Goal: Information Seeking & Learning: Learn about a topic

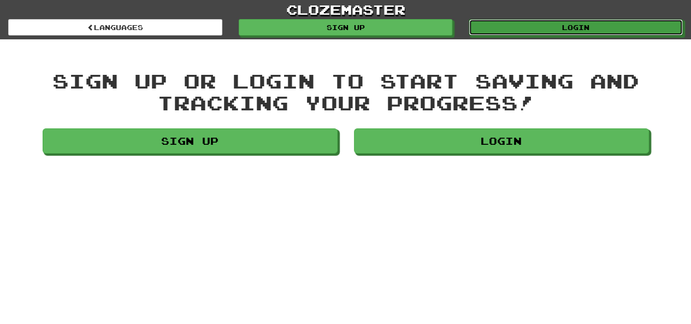
click at [531, 28] on link "Login" at bounding box center [576, 27] width 214 height 16
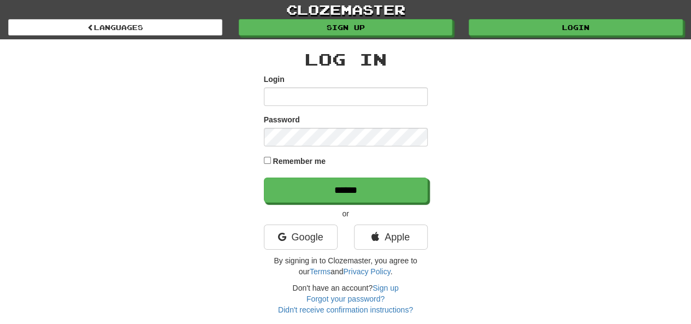
type input "**********"
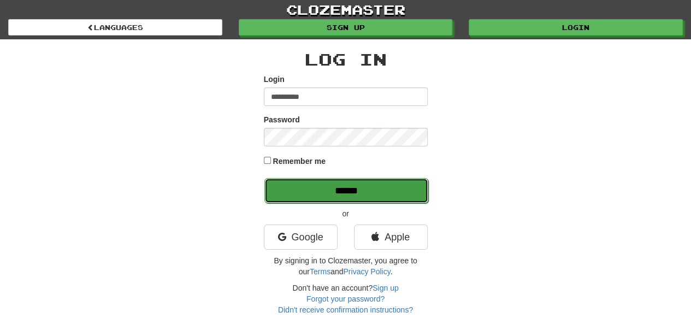
click at [291, 195] on input "******" at bounding box center [346, 190] width 164 height 25
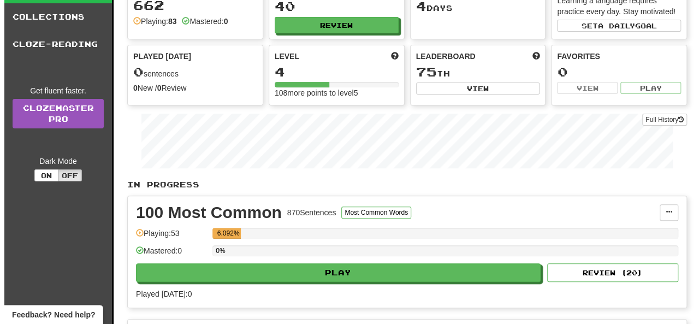
scroll to position [79, 0]
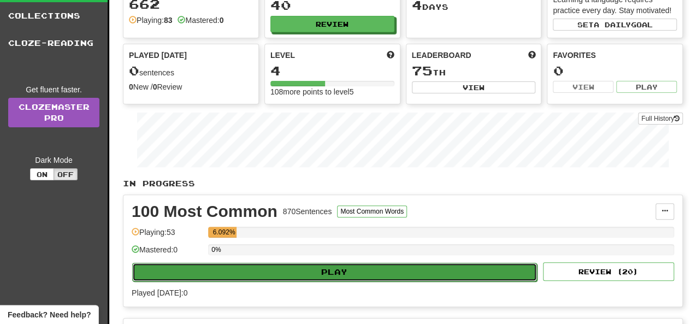
click at [288, 269] on button "Play" at bounding box center [334, 272] width 405 height 19
select select "**"
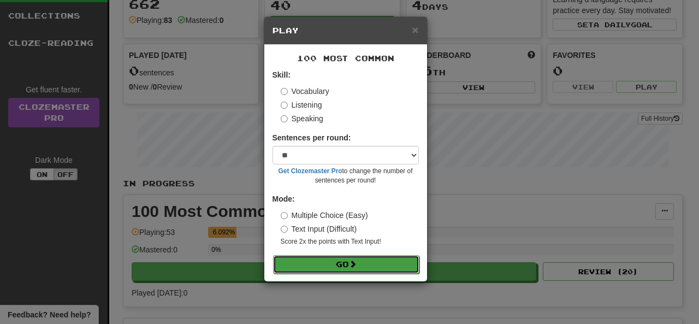
click at [308, 266] on button "Go" at bounding box center [346, 264] width 146 height 19
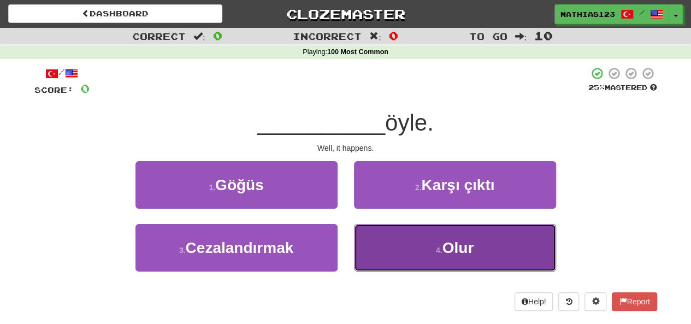
click at [406, 239] on button "4 . [GEOGRAPHIC_DATA]" at bounding box center [455, 248] width 202 height 48
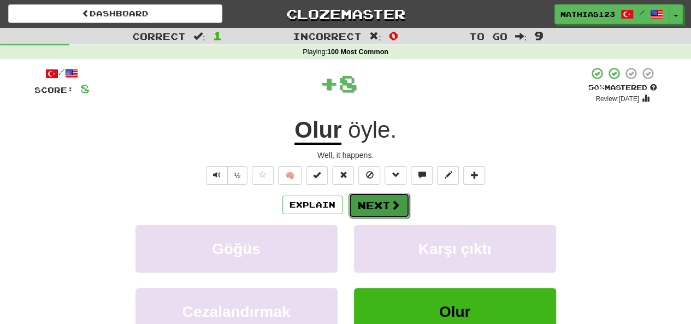
click at [375, 200] on button "Next" at bounding box center [378, 205] width 61 height 25
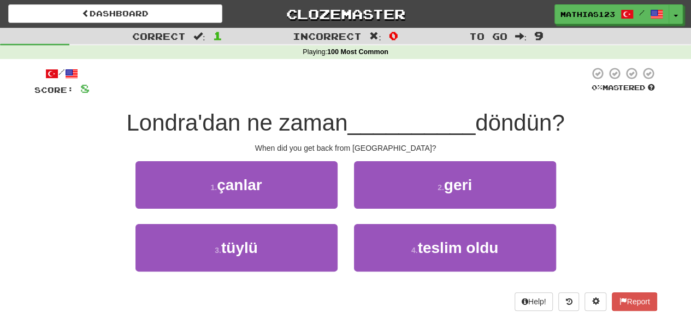
click at [336, 153] on div "/ Score: 8 0 % Mastered Londra'dan ne zaman __________ döndün? When did you get…" at bounding box center [345, 189] width 623 height 244
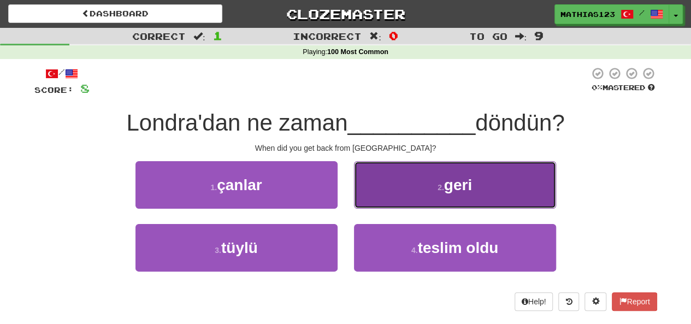
click at [423, 182] on button "2 . geri" at bounding box center [455, 185] width 202 height 48
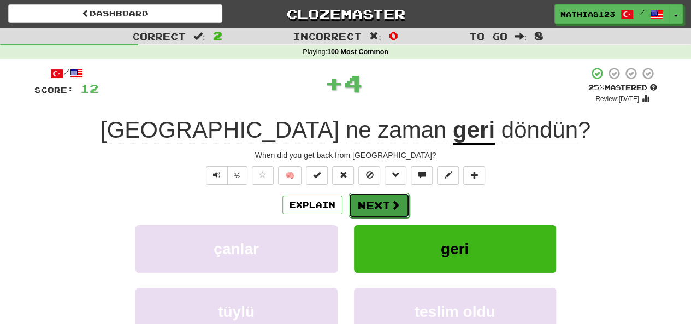
click at [374, 206] on button "Next" at bounding box center [378, 205] width 61 height 25
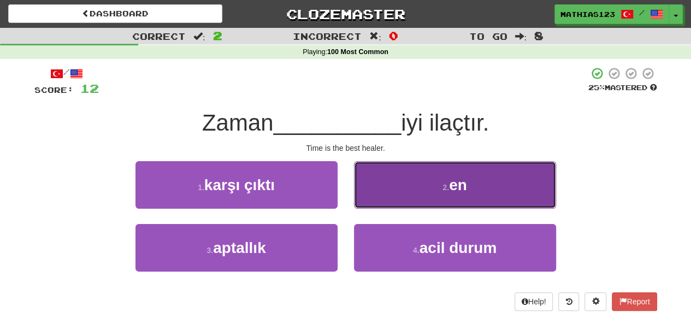
click at [447, 186] on small "2 ." at bounding box center [445, 187] width 7 height 9
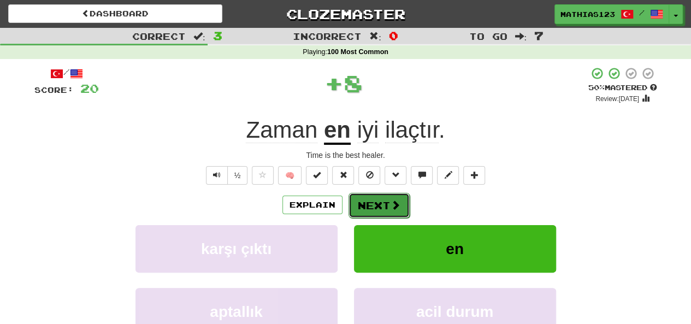
click at [370, 203] on button "Next" at bounding box center [378, 205] width 61 height 25
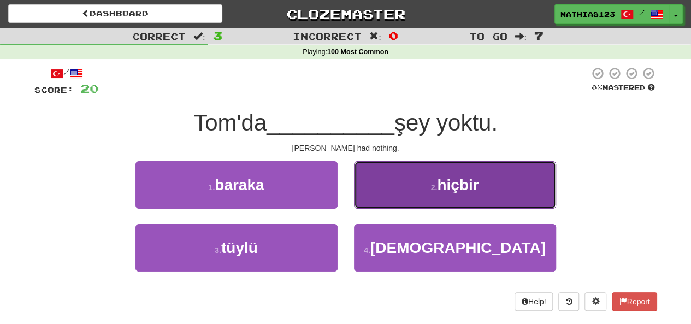
click at [411, 182] on button "2 . hiçbir" at bounding box center [455, 185] width 202 height 48
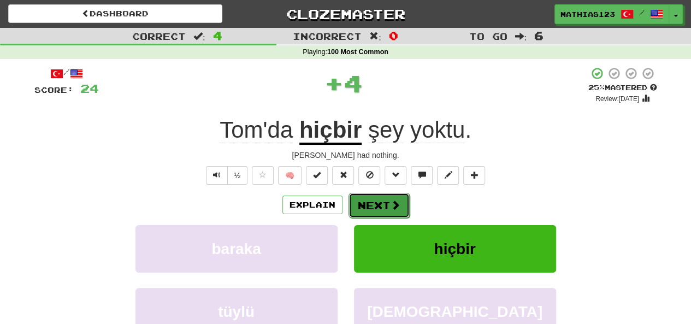
click at [371, 213] on button "Next" at bounding box center [378, 205] width 61 height 25
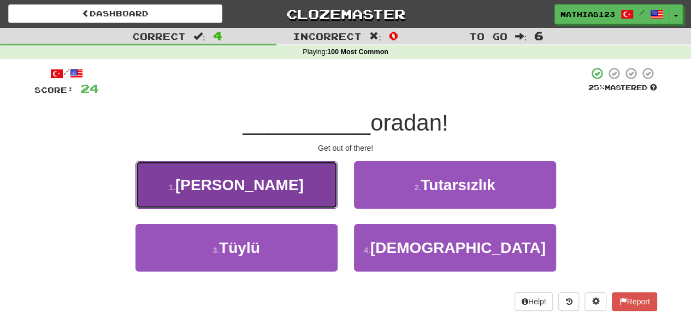
click at [267, 177] on button "1 . Hadi" at bounding box center [236, 185] width 202 height 48
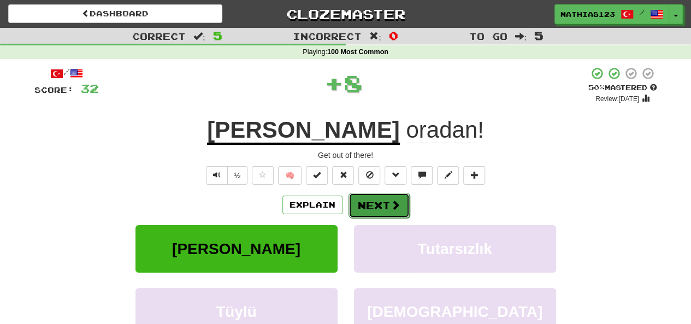
click at [370, 210] on button "Next" at bounding box center [378, 205] width 61 height 25
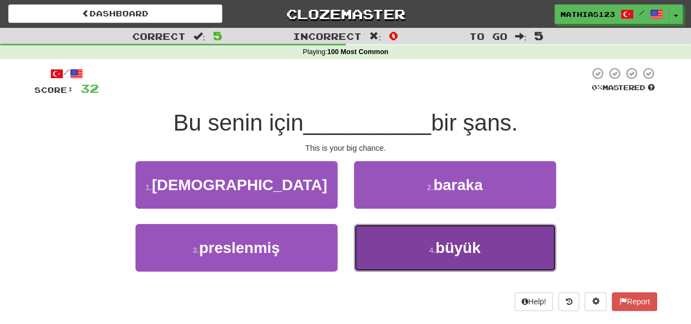
click at [401, 240] on button "4 . büyük" at bounding box center [455, 248] width 202 height 48
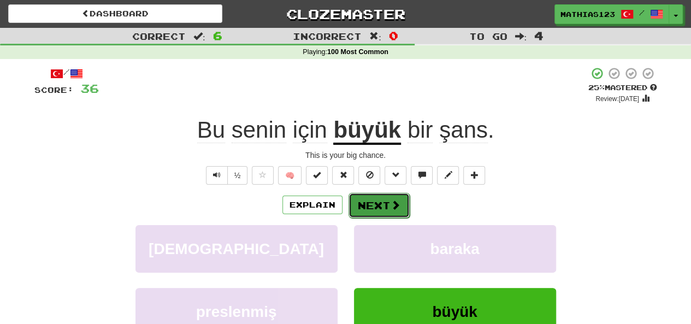
click at [370, 211] on button "Next" at bounding box center [378, 205] width 61 height 25
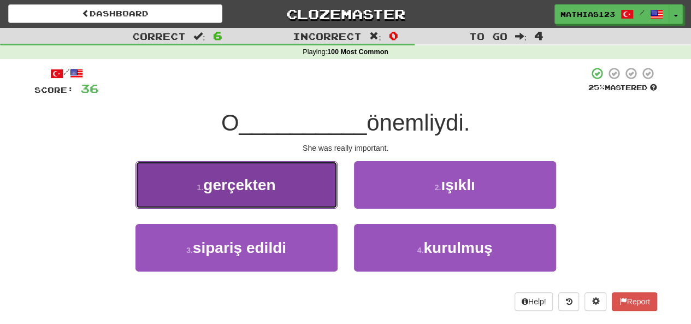
click at [256, 185] on span "gerçekten" at bounding box center [239, 184] width 72 height 17
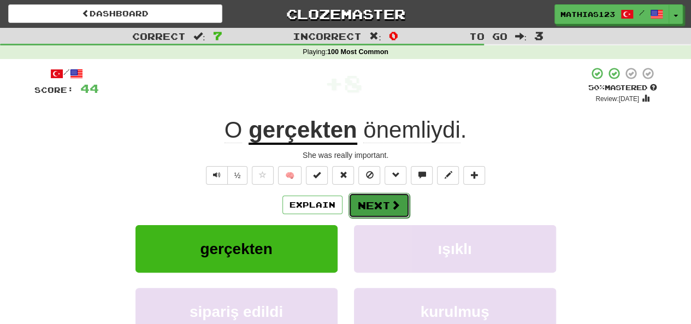
click at [372, 210] on button "Next" at bounding box center [378, 205] width 61 height 25
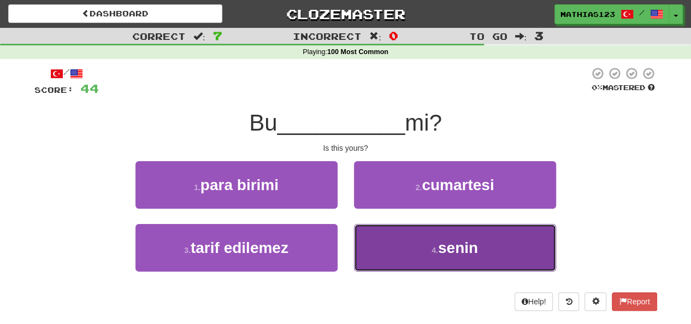
click at [402, 239] on button "4 . senin" at bounding box center [455, 248] width 202 height 48
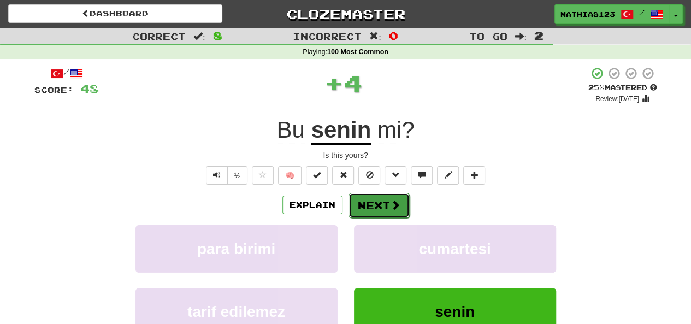
click at [368, 198] on button "Next" at bounding box center [378, 205] width 61 height 25
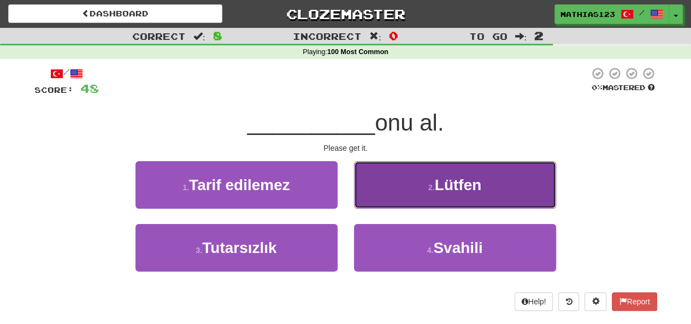
click at [389, 181] on button "2 . Lütfen" at bounding box center [455, 185] width 202 height 48
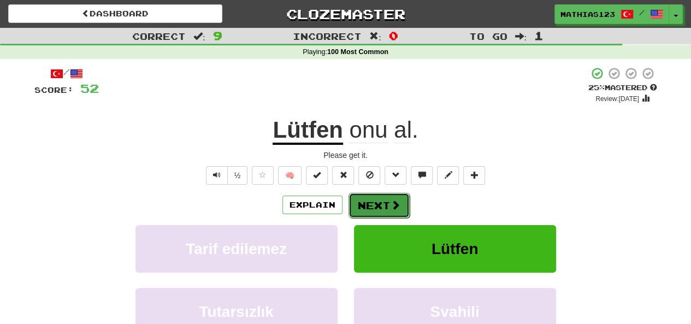
click at [375, 206] on button "Next" at bounding box center [378, 205] width 61 height 25
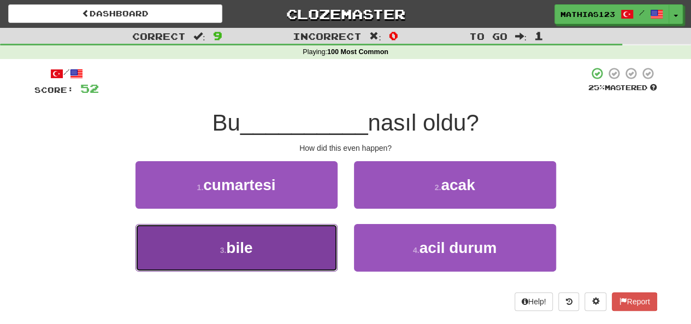
click at [248, 245] on span "bile" at bounding box center [239, 247] width 26 height 17
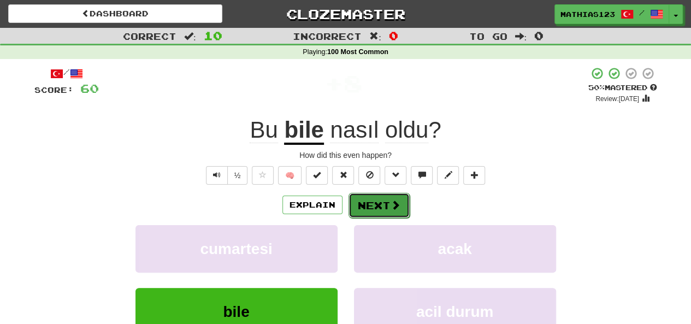
click at [370, 206] on button "Next" at bounding box center [378, 205] width 61 height 25
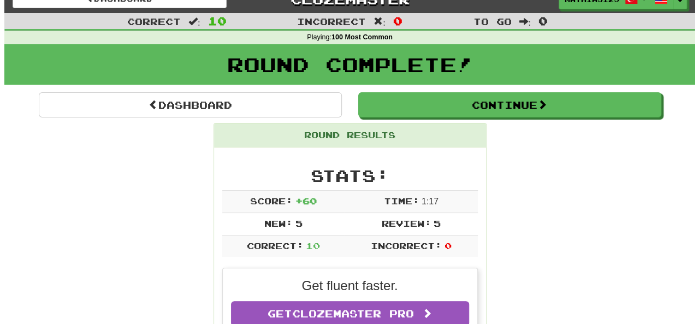
scroll to position [10, 0]
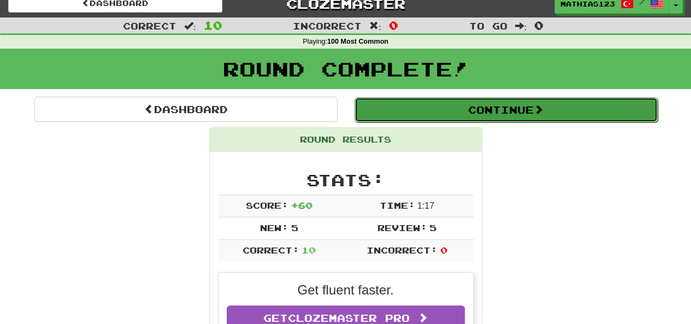
click at [405, 111] on button "Continue" at bounding box center [505, 109] width 303 height 25
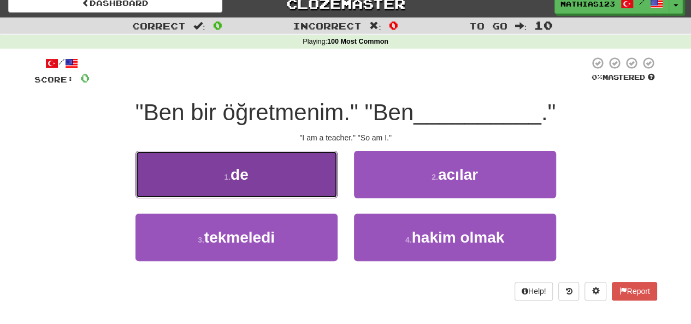
click at [237, 171] on span "de" at bounding box center [239, 174] width 18 height 17
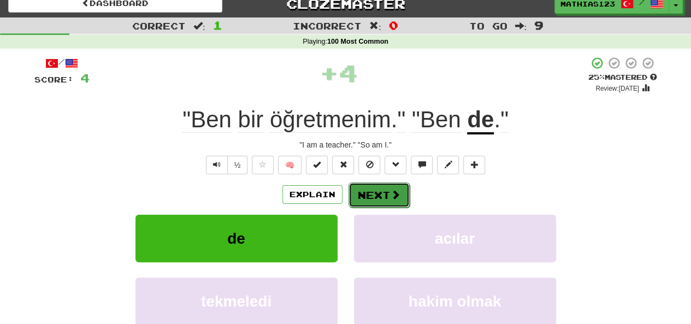
click at [383, 198] on button "Next" at bounding box center [378, 194] width 61 height 25
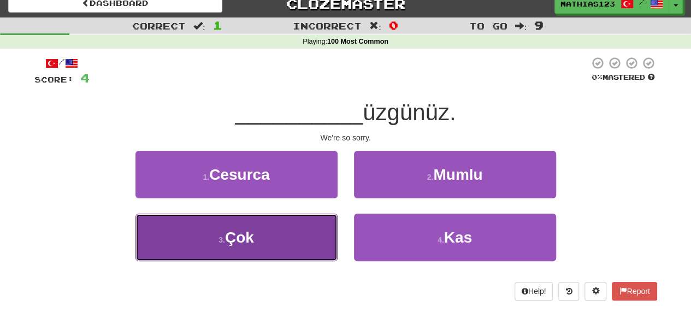
click at [249, 245] on span "Çok" at bounding box center [239, 237] width 29 height 17
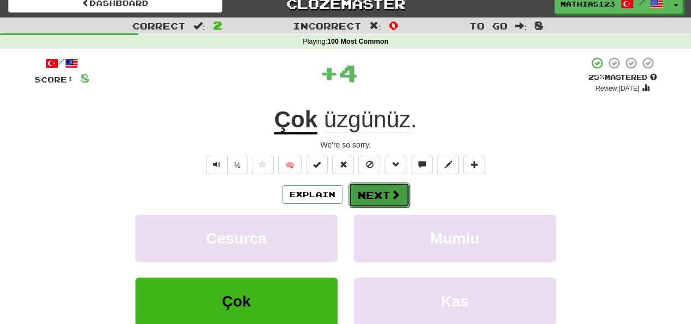
click at [385, 193] on button "Next" at bounding box center [378, 194] width 61 height 25
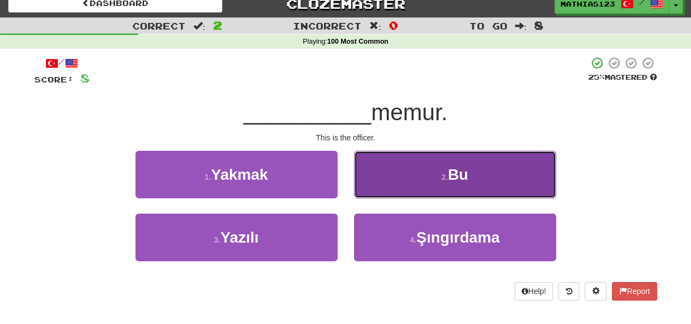
click at [415, 180] on button "2 . Bu" at bounding box center [455, 175] width 202 height 48
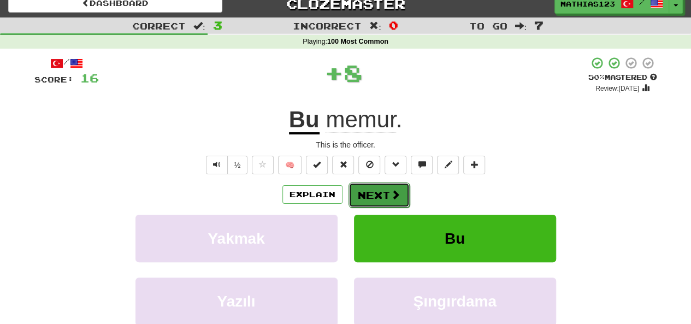
click at [377, 190] on button "Next" at bounding box center [378, 194] width 61 height 25
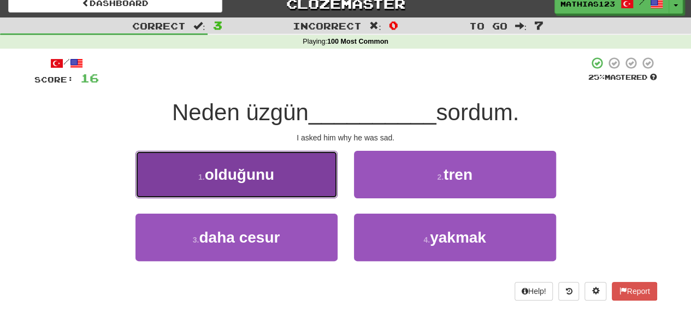
click at [236, 168] on span "olduğunu" at bounding box center [240, 174] width 70 height 17
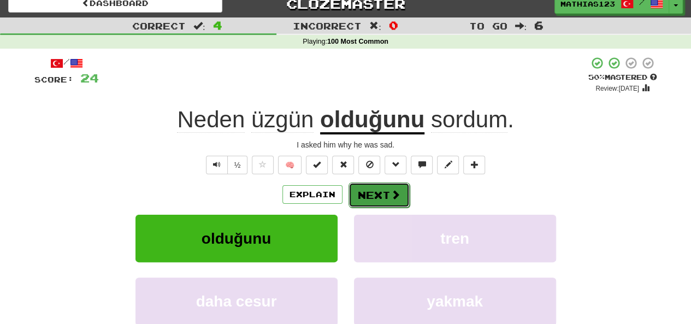
click at [378, 196] on button "Next" at bounding box center [378, 194] width 61 height 25
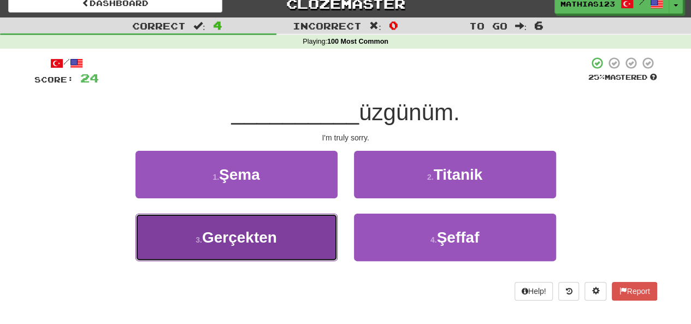
click at [265, 237] on span "Gerçekten" at bounding box center [239, 237] width 75 height 17
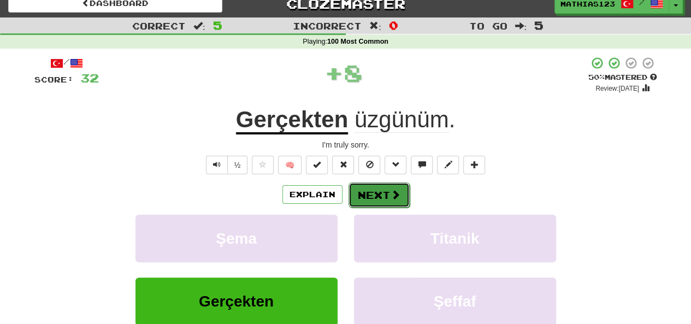
click at [374, 197] on button "Next" at bounding box center [378, 194] width 61 height 25
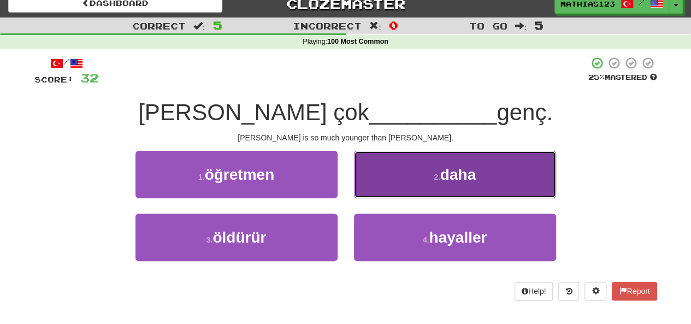
click at [388, 178] on button "2 . daha" at bounding box center [455, 175] width 202 height 48
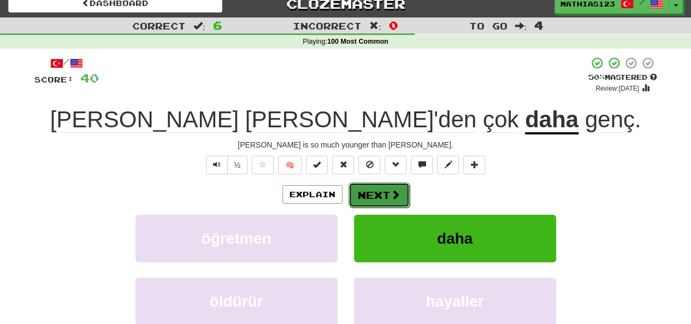
click at [379, 196] on button "Next" at bounding box center [378, 194] width 61 height 25
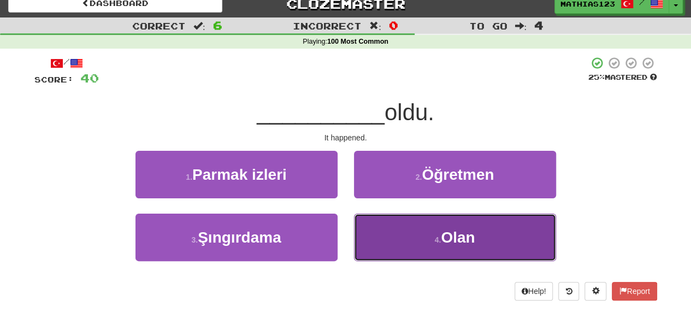
click at [400, 244] on button "4 . [GEOGRAPHIC_DATA]" at bounding box center [455, 238] width 202 height 48
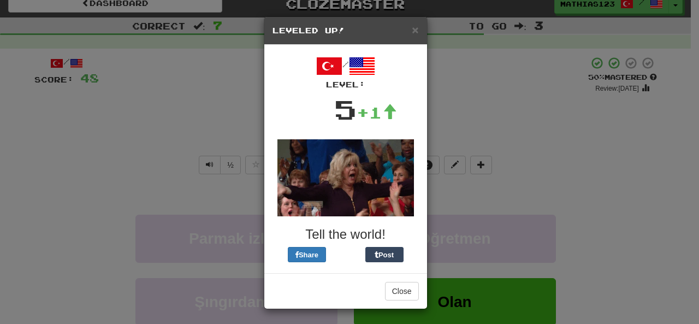
click at [473, 138] on div "× Leveled Up! / Level: 5 +1 Tell the world! Share Post Close" at bounding box center [349, 162] width 699 height 324
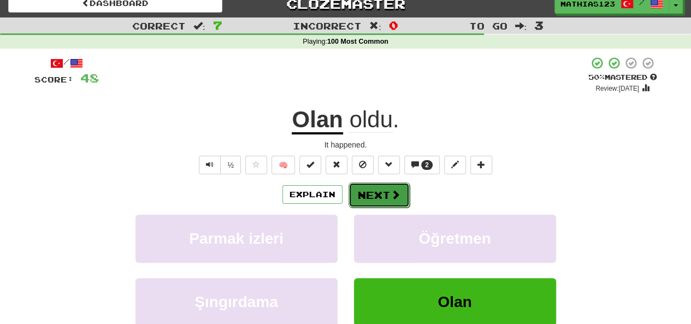
click at [366, 200] on button "Next" at bounding box center [378, 194] width 61 height 25
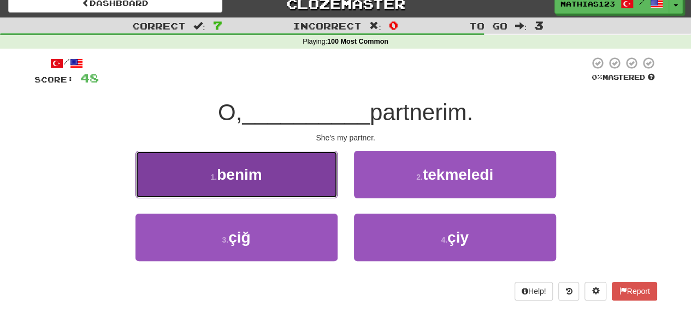
click at [258, 171] on span "benim" at bounding box center [239, 174] width 45 height 17
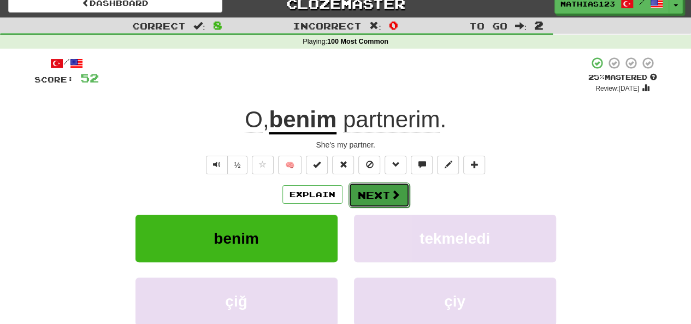
click at [378, 199] on button "Next" at bounding box center [378, 194] width 61 height 25
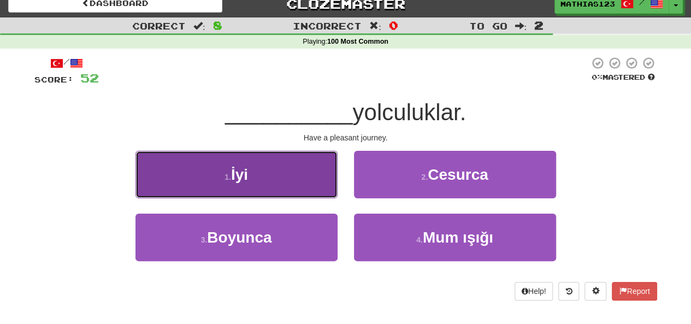
click at [260, 170] on button "1 . İyi" at bounding box center [236, 175] width 202 height 48
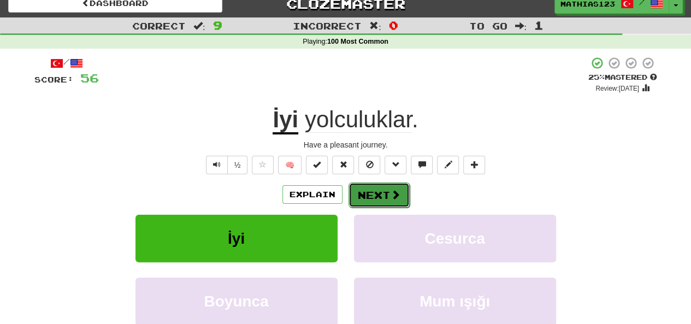
click at [376, 199] on button "Next" at bounding box center [378, 194] width 61 height 25
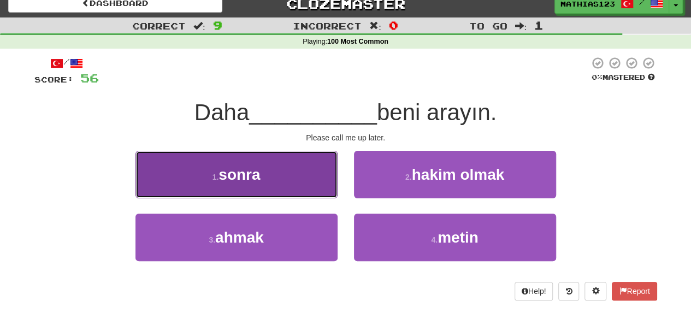
click at [269, 171] on button "1 . sonra" at bounding box center [236, 175] width 202 height 48
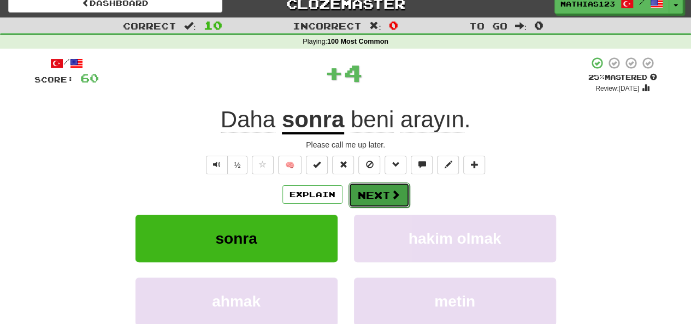
click at [374, 196] on button "Next" at bounding box center [378, 194] width 61 height 25
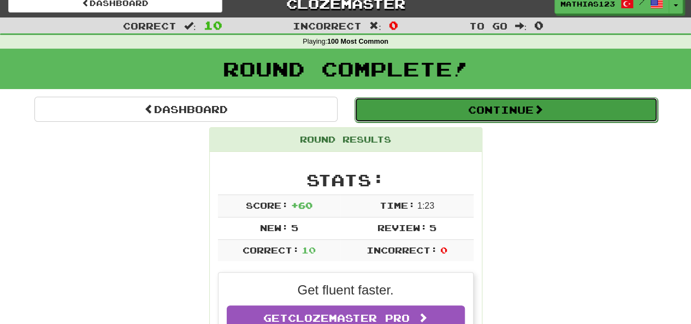
click at [411, 109] on button "Continue" at bounding box center [505, 109] width 303 height 25
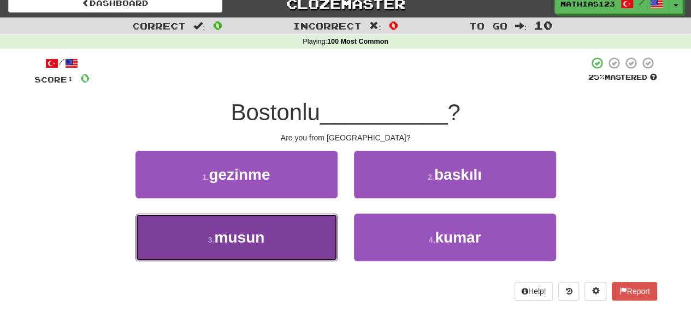
click at [233, 240] on span "musun" at bounding box center [239, 237] width 50 height 17
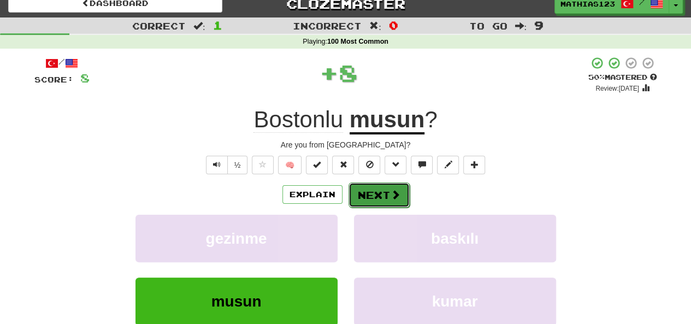
click at [383, 188] on button "Next" at bounding box center [378, 194] width 61 height 25
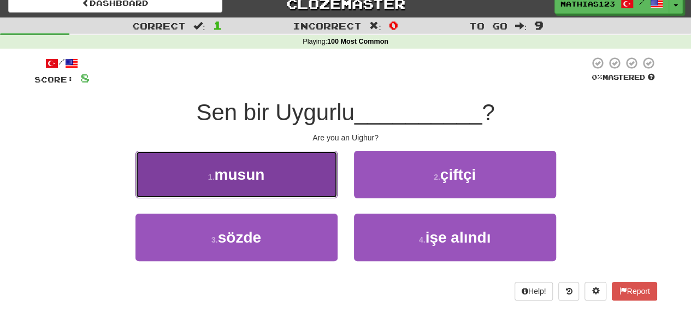
click at [254, 181] on span "musun" at bounding box center [239, 174] width 50 height 17
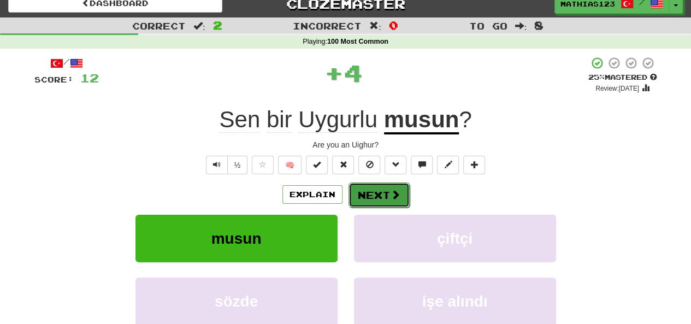
click at [382, 192] on button "Next" at bounding box center [378, 194] width 61 height 25
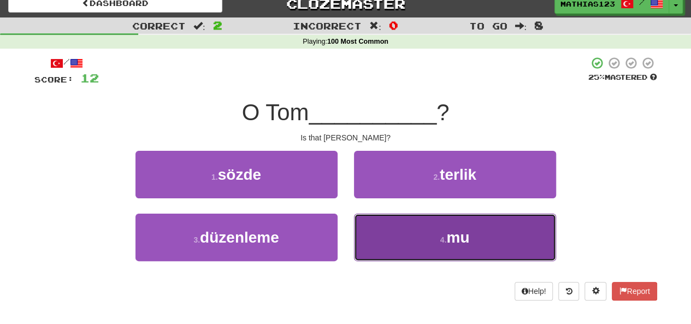
click at [413, 234] on button "4 . mu" at bounding box center [455, 238] width 202 height 48
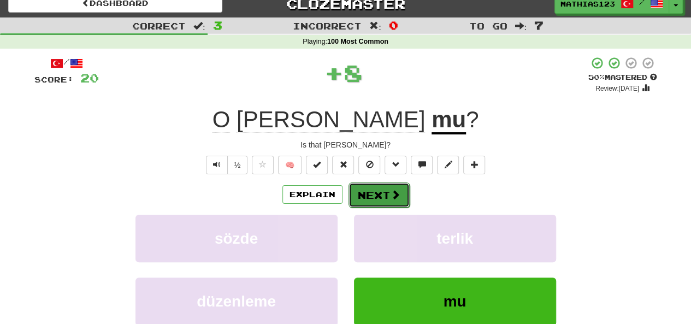
click at [377, 199] on button "Next" at bounding box center [378, 194] width 61 height 25
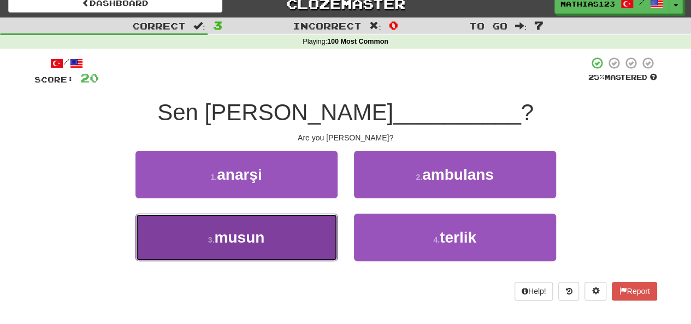
click at [247, 246] on button "3 . musun" at bounding box center [236, 238] width 202 height 48
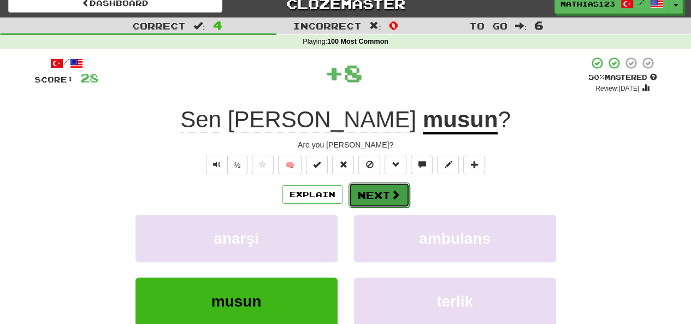
click at [381, 189] on button "Next" at bounding box center [378, 194] width 61 height 25
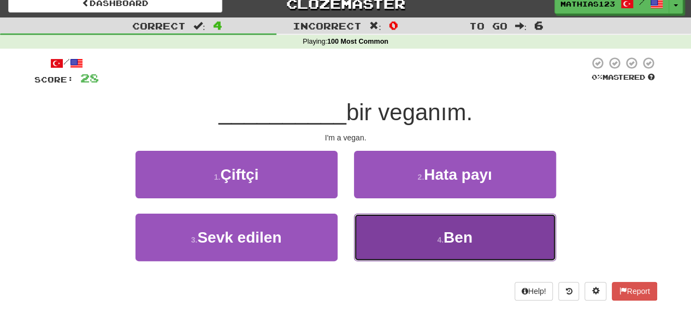
click at [395, 226] on button "4 . Ben" at bounding box center [455, 238] width 202 height 48
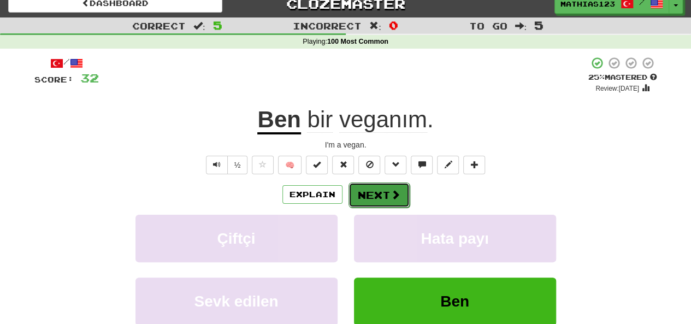
click at [364, 193] on button "Next" at bounding box center [378, 194] width 61 height 25
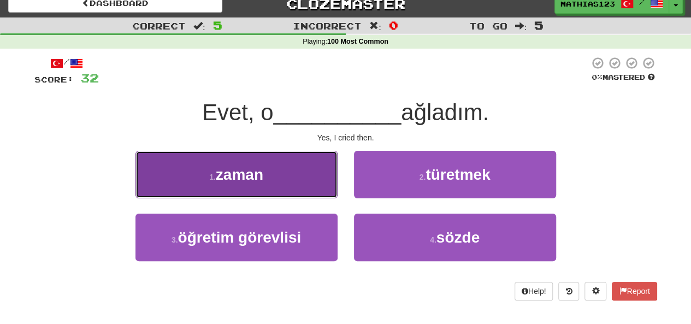
click at [238, 174] on span "zaman" at bounding box center [240, 174] width 48 height 17
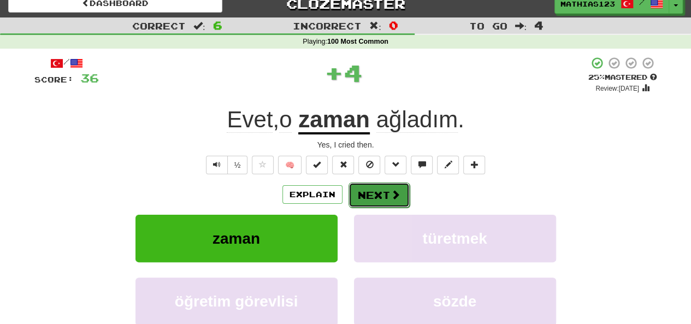
click at [380, 204] on button "Next" at bounding box center [378, 194] width 61 height 25
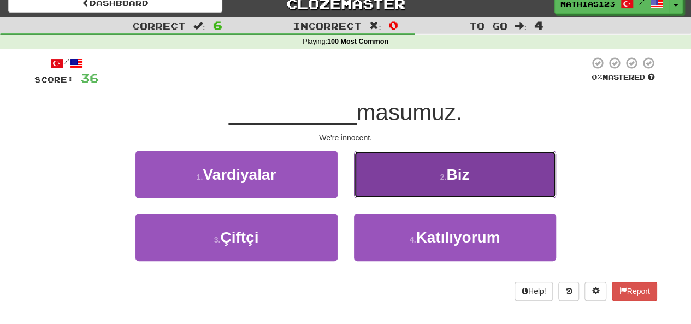
click at [404, 177] on button "2 . Biz" at bounding box center [455, 175] width 202 height 48
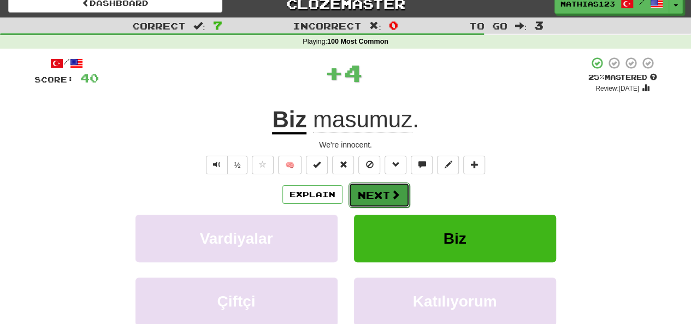
click at [375, 202] on button "Next" at bounding box center [378, 194] width 61 height 25
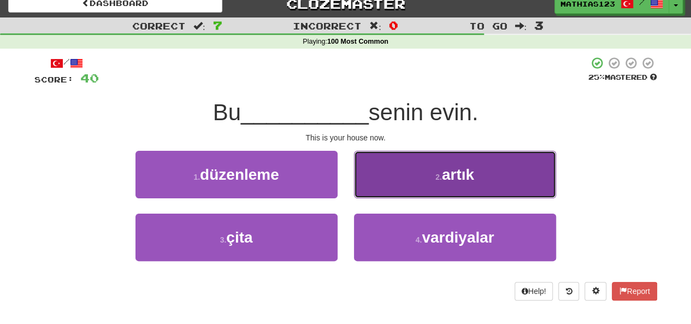
click at [409, 177] on button "2 . artık" at bounding box center [455, 175] width 202 height 48
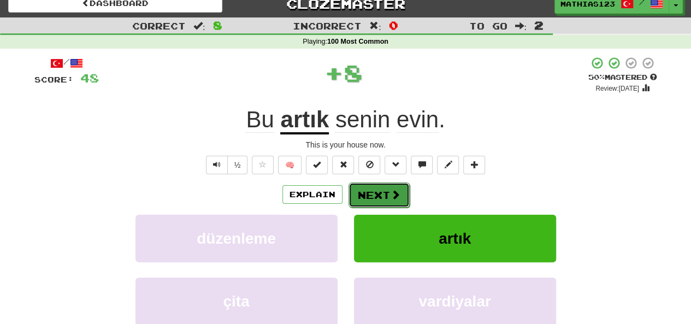
click at [377, 198] on button "Next" at bounding box center [378, 194] width 61 height 25
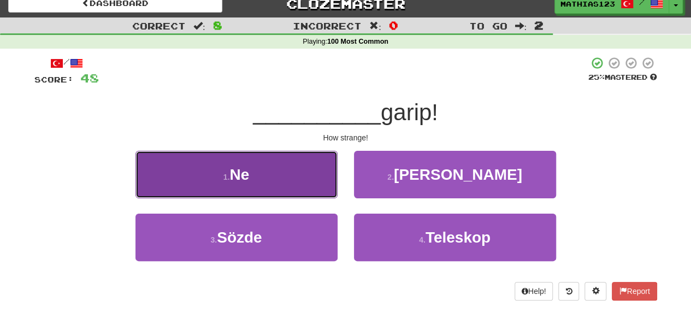
click at [249, 171] on span "Ne" at bounding box center [239, 174] width 20 height 17
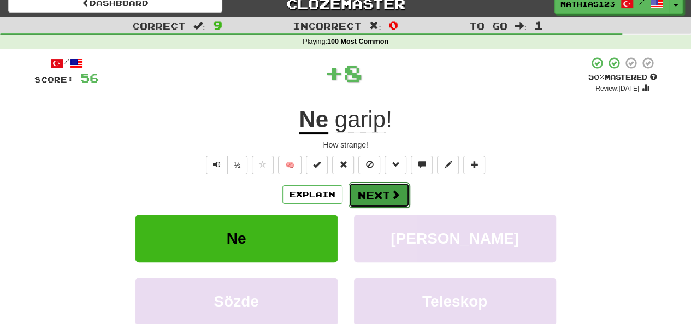
click at [387, 193] on button "Next" at bounding box center [378, 194] width 61 height 25
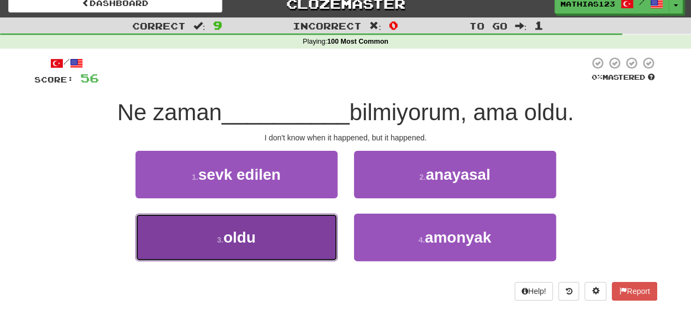
click at [261, 231] on button "3 . oldu" at bounding box center [236, 238] width 202 height 48
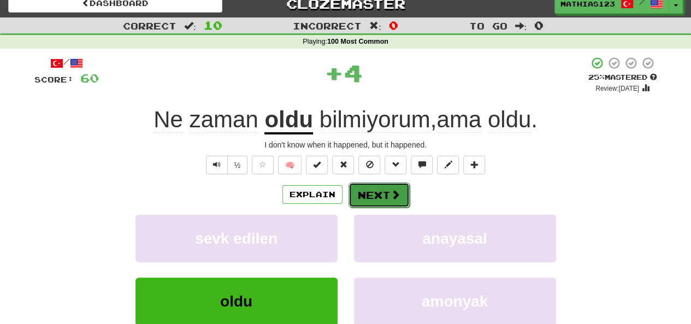
click at [373, 199] on button "Next" at bounding box center [378, 194] width 61 height 25
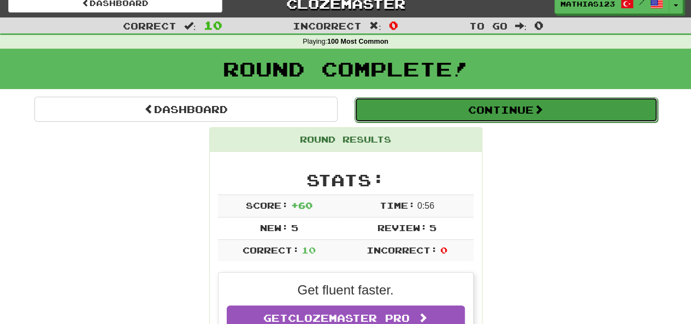
click at [424, 112] on button "Continue" at bounding box center [505, 109] width 303 height 25
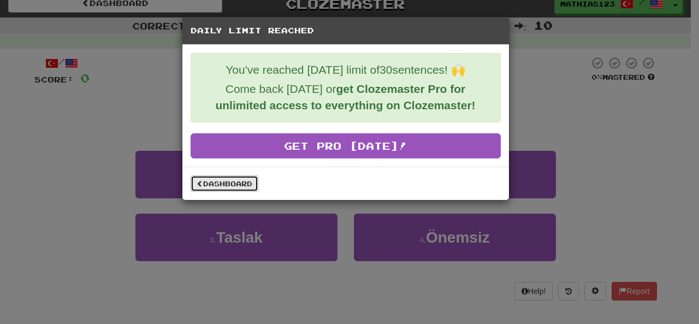
click at [218, 180] on link "Dashboard" at bounding box center [225, 183] width 68 height 16
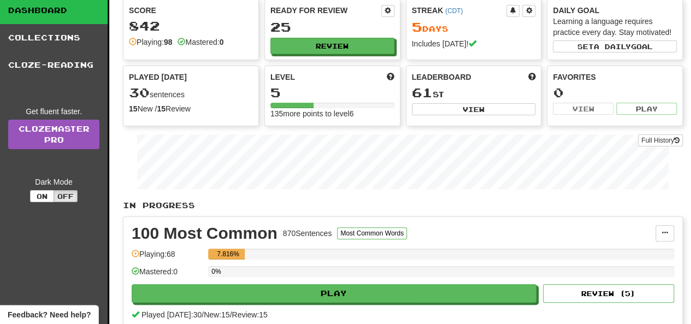
scroll to position [58, 0]
